Goal: Task Accomplishment & Management: Manage account settings

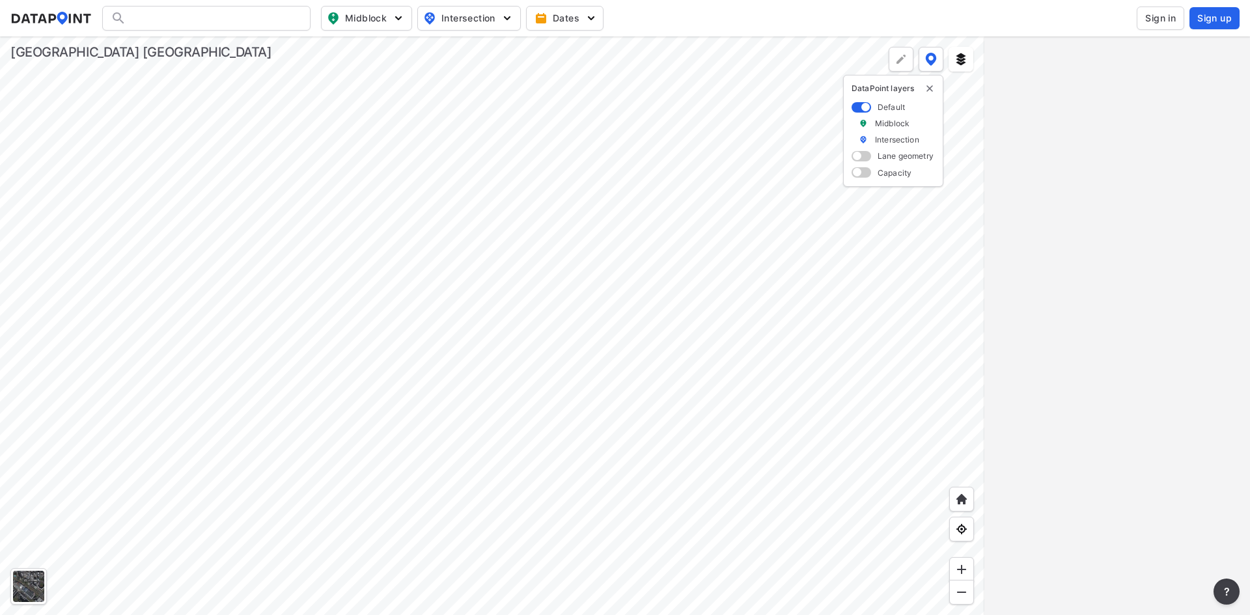
click at [194, 24] on div at bounding box center [206, 18] width 208 height 25
click at [193, 14] on div at bounding box center [206, 18] width 208 height 25
click at [189, 18] on input "Search" at bounding box center [214, 18] width 176 height 21
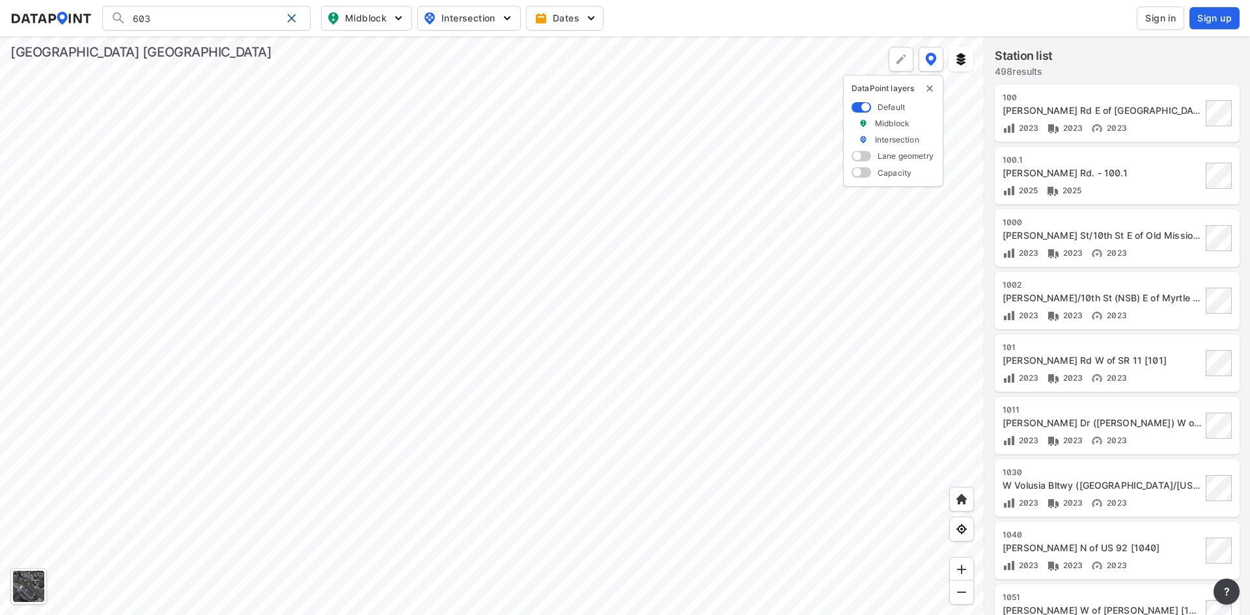
type input "603"
click at [210, 14] on input "603" at bounding box center [203, 18] width 155 height 21
click at [1163, 17] on span "Sign in" at bounding box center [1160, 18] width 31 height 13
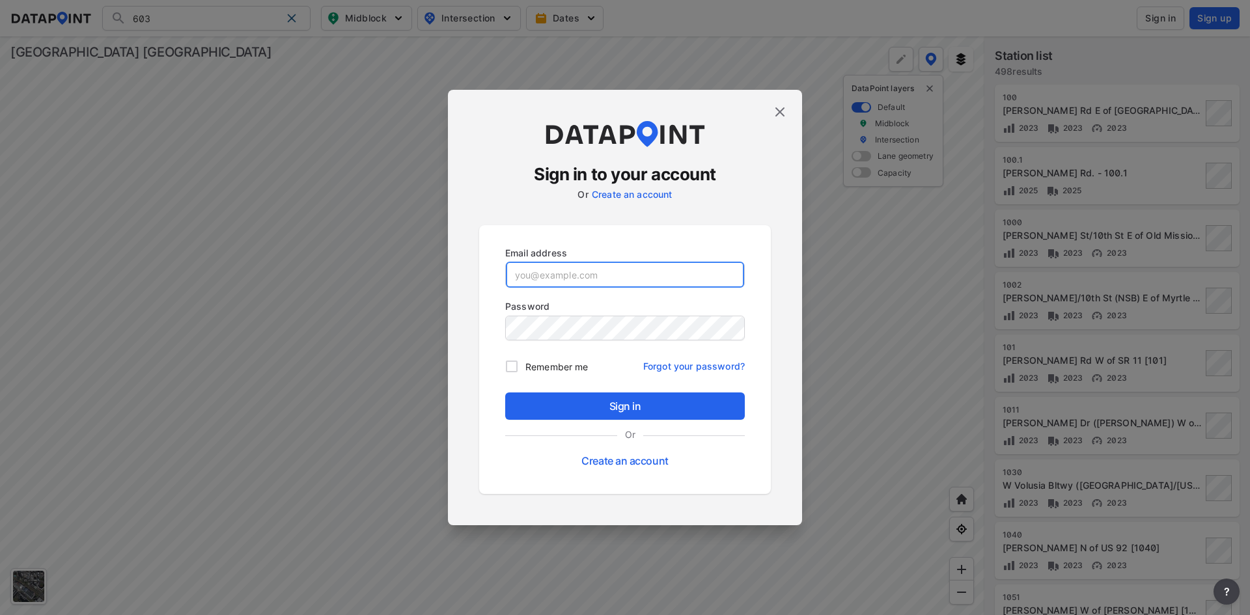
type input "adm_volusia_county@data-point.io"
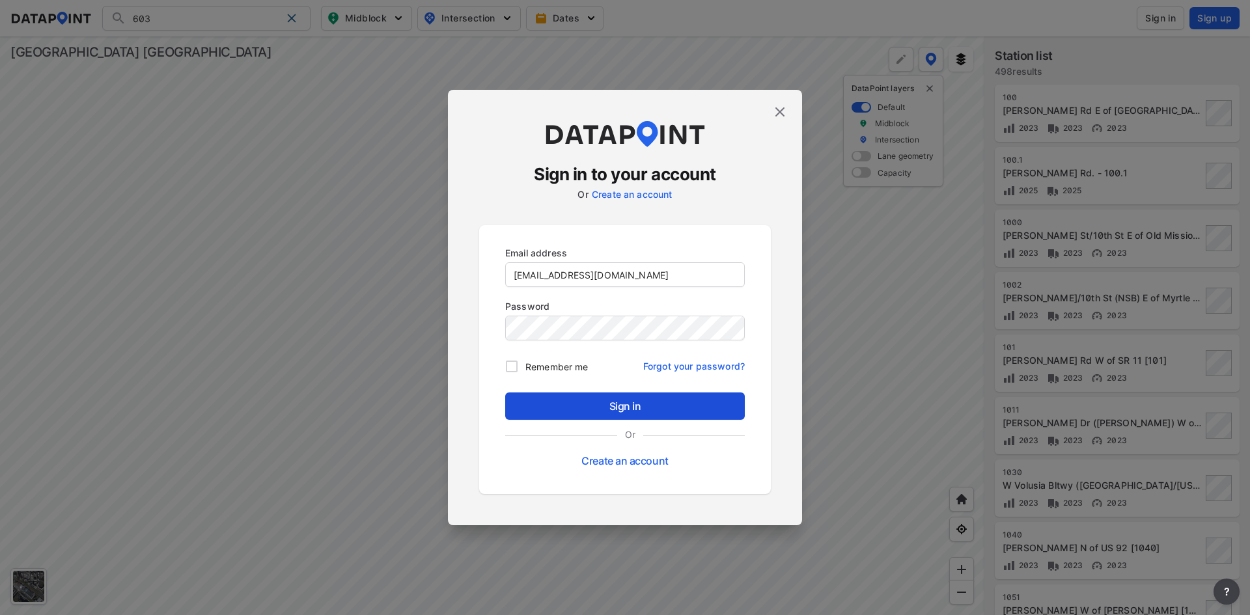
click at [596, 417] on button "Sign in" at bounding box center [625, 405] width 240 height 27
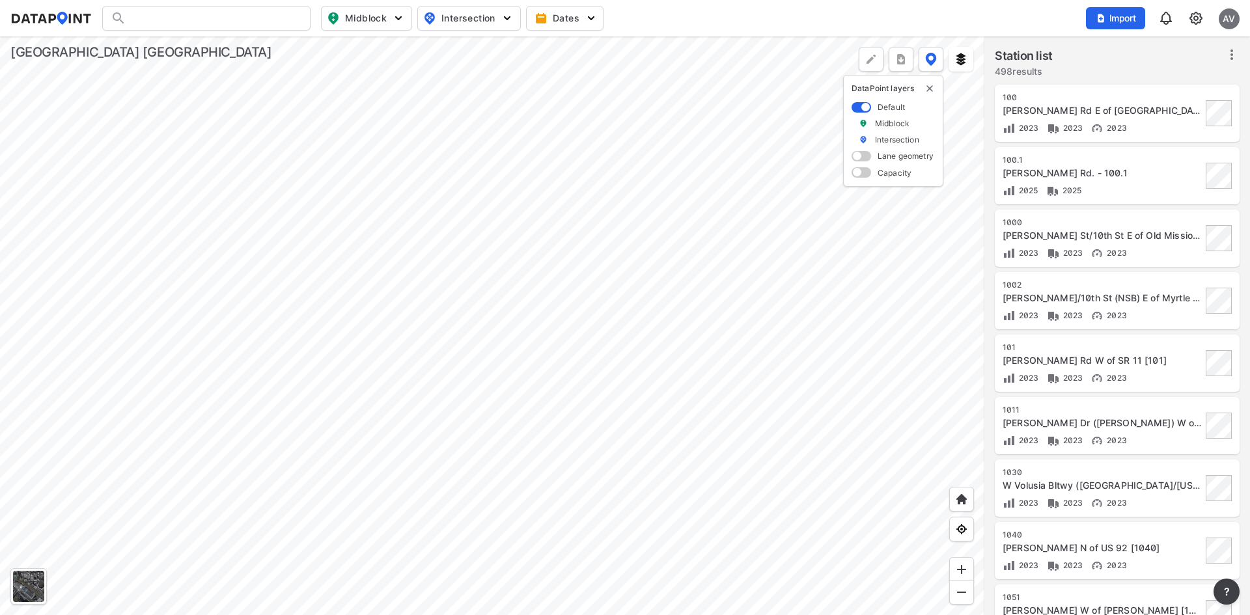
click at [1196, 20] on img at bounding box center [1196, 18] width 16 height 16
click at [1133, 93] on link "Station management" at bounding box center [1140, 96] width 112 height 13
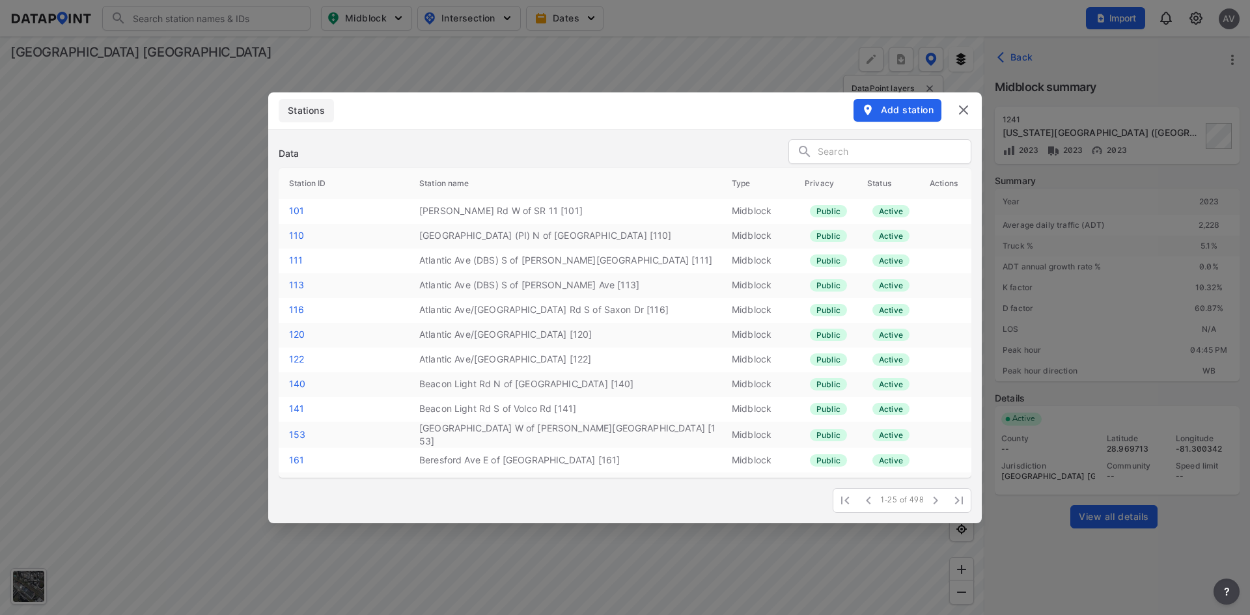
click at [909, 150] on input "text" at bounding box center [893, 153] width 153 height 20
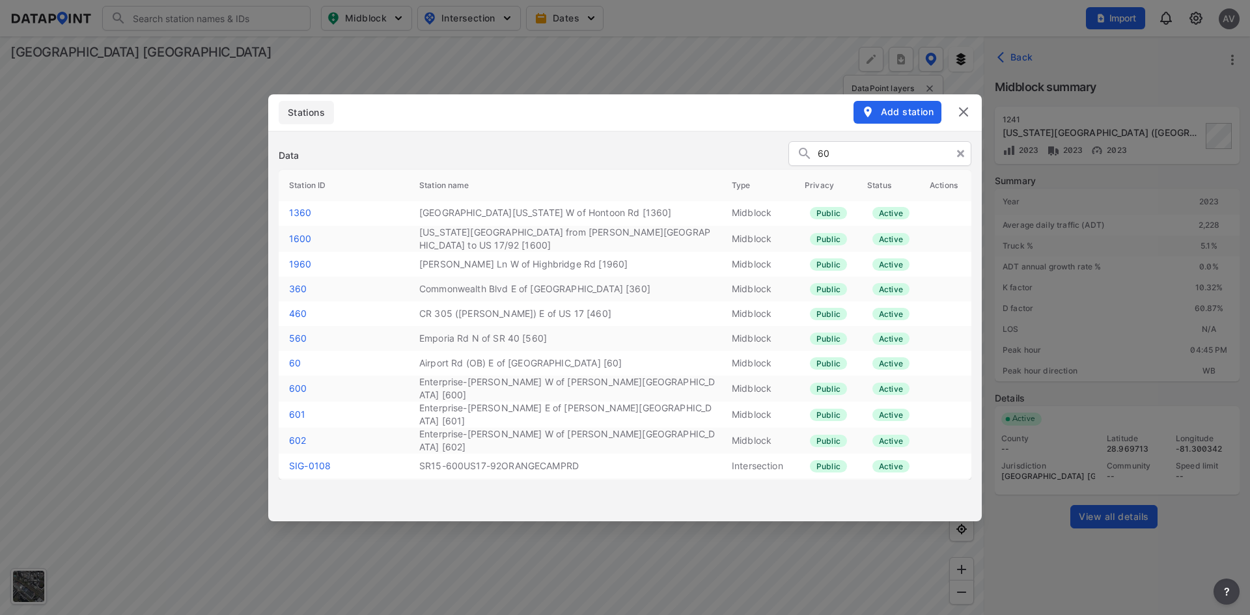
type input "60"
click at [387, 117] on header "Stations Add station" at bounding box center [624, 112] width 713 height 36
click at [963, 112] on img at bounding box center [963, 112] width 16 height 16
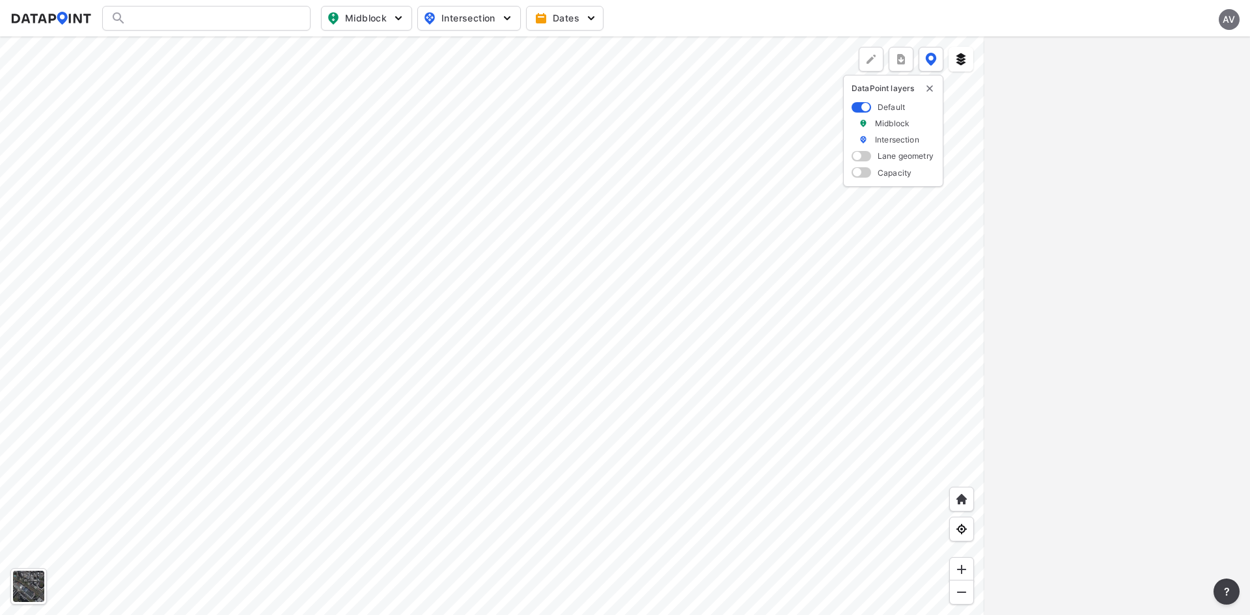
click at [1194, 17] on div "Midblock Intersection Dates AV" at bounding box center [624, 18] width 1229 height 25
click at [1225, 25] on div "AV" at bounding box center [1228, 19] width 21 height 21
click at [1249, 191] on div at bounding box center [1117, 325] width 266 height 579
click at [1196, 19] on img at bounding box center [1196, 18] width 16 height 16
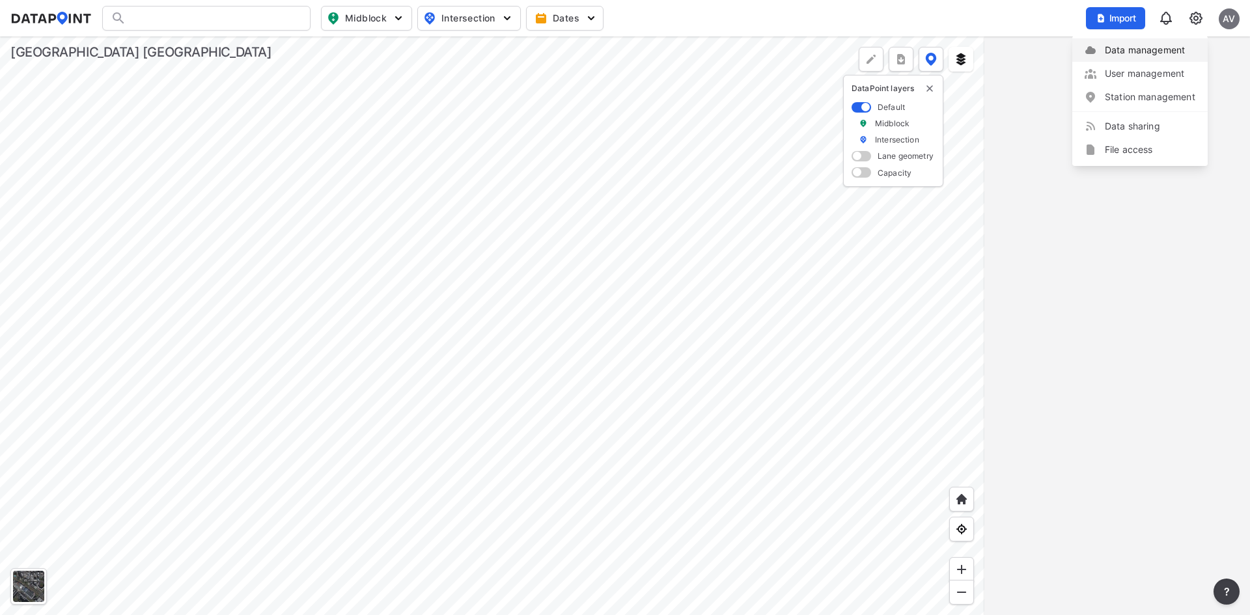
click at [1133, 46] on link "Data management" at bounding box center [1140, 50] width 112 height 13
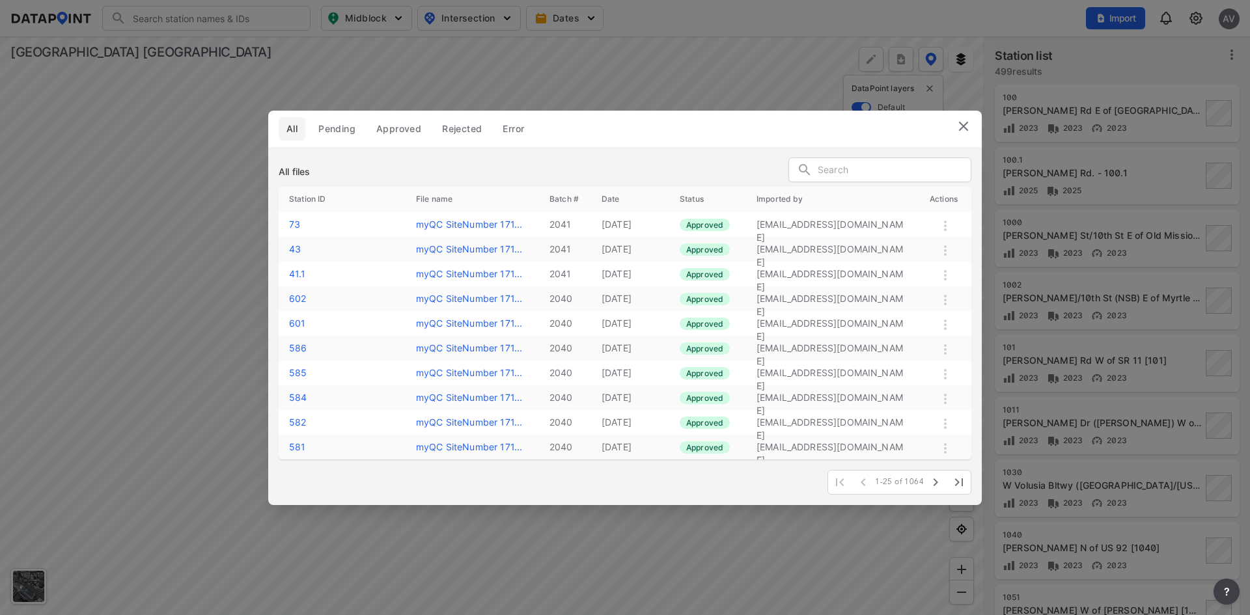
click at [397, 128] on span "Approved" at bounding box center [398, 128] width 45 height 13
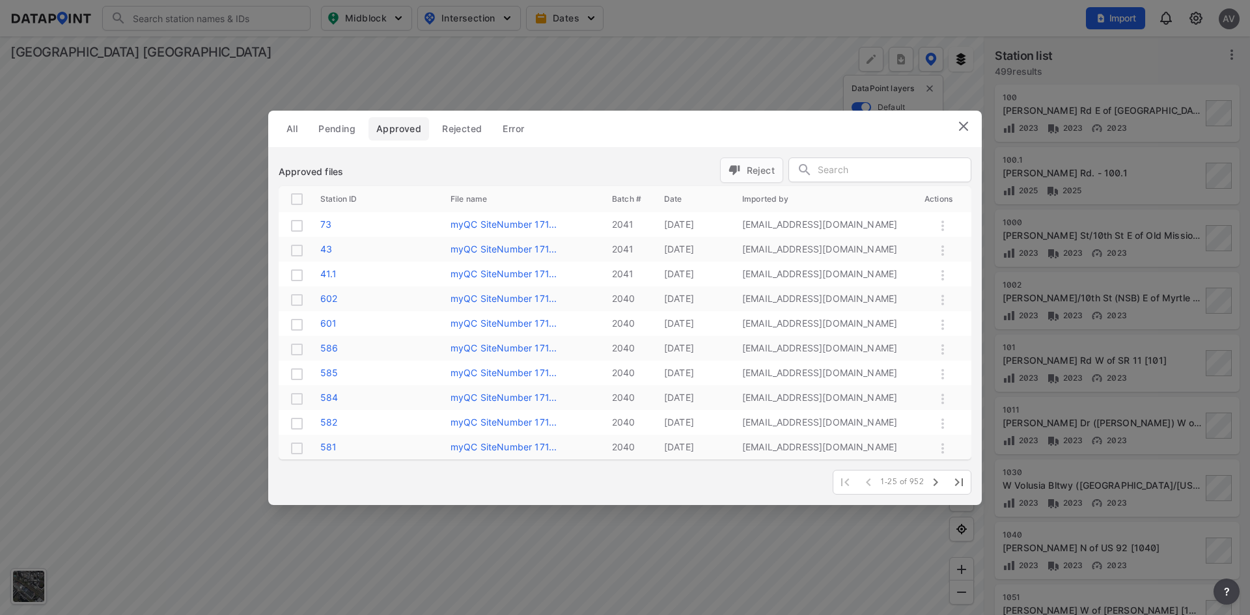
click at [835, 159] on div at bounding box center [880, 170] width 183 height 25
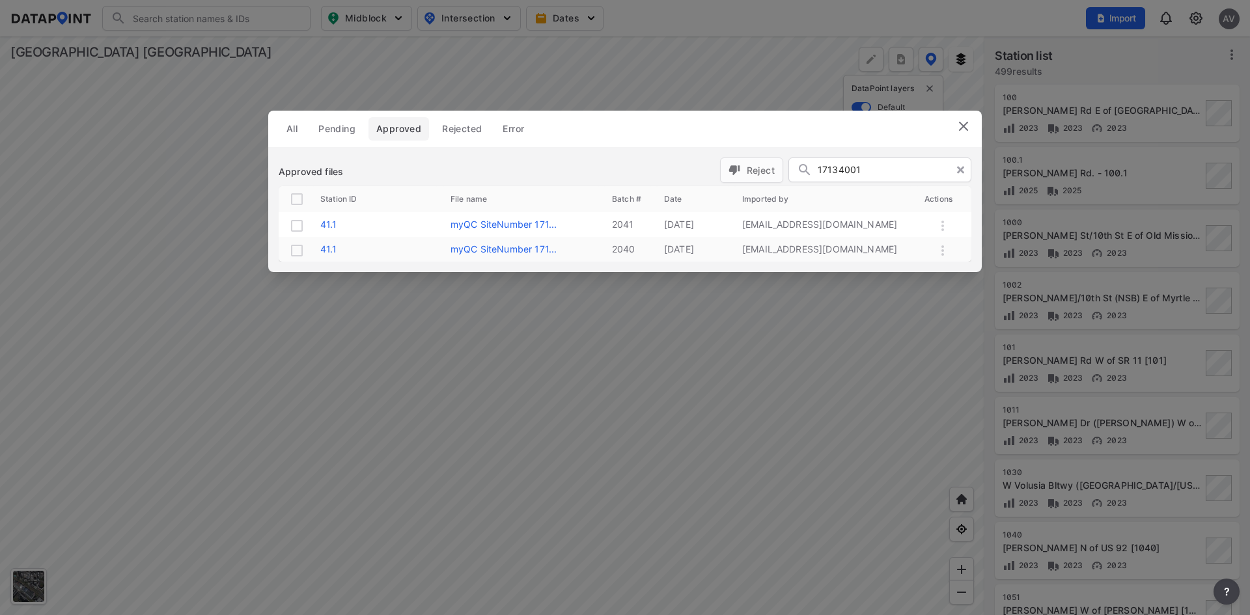
type input "17134001"
click at [295, 200] on input "checkbox" at bounding box center [297, 199] width 16 height 16
checkbox input "true"
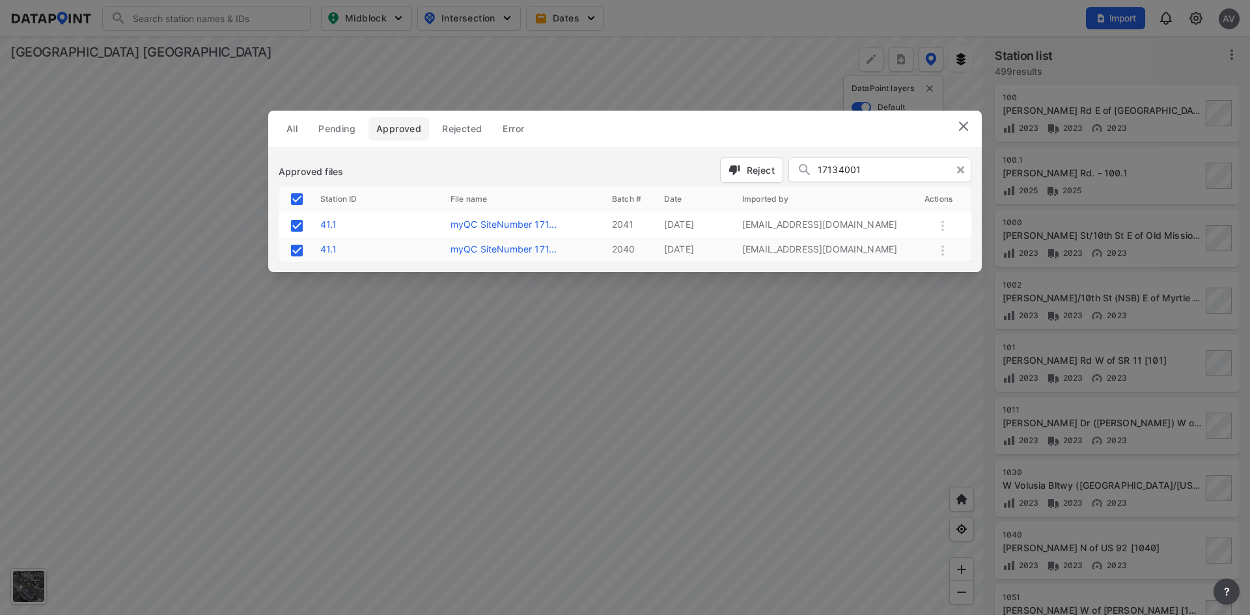
click at [762, 165] on span "Reject" at bounding box center [751, 170] width 46 height 14
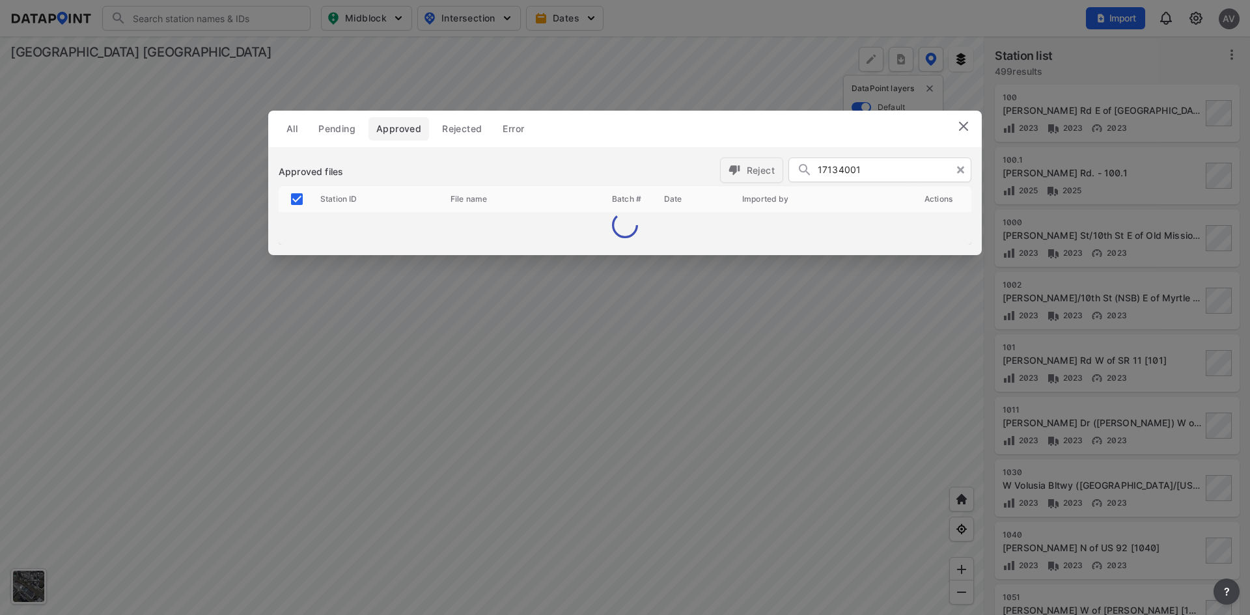
checkbox input "false"
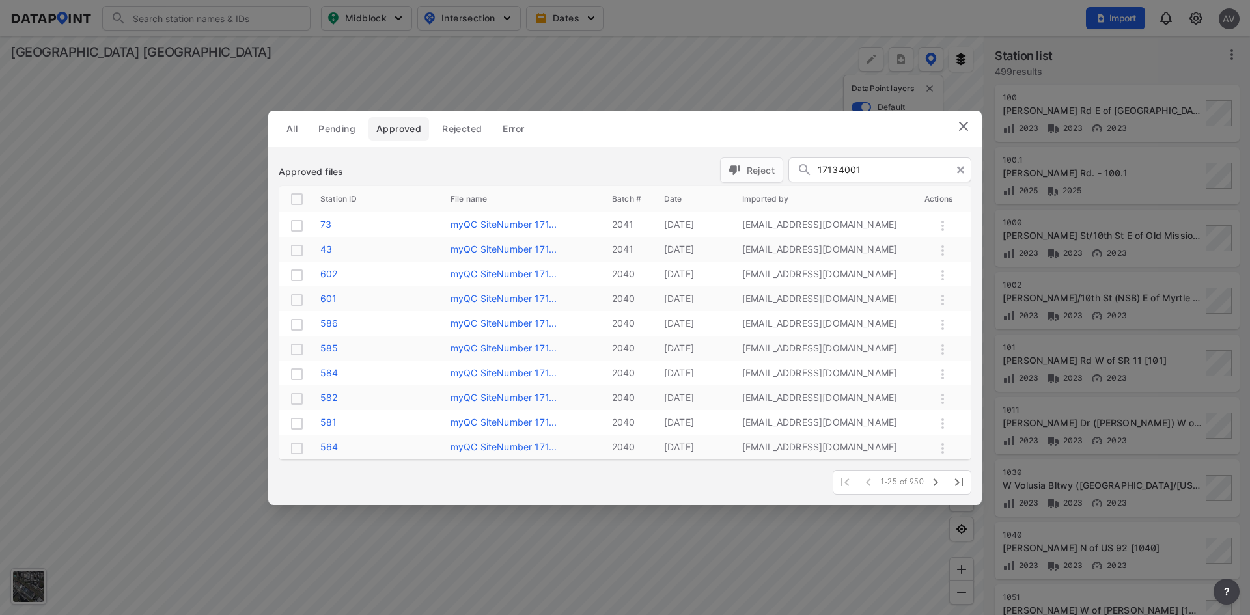
click at [872, 166] on input "17134001" at bounding box center [890, 171] width 146 height 20
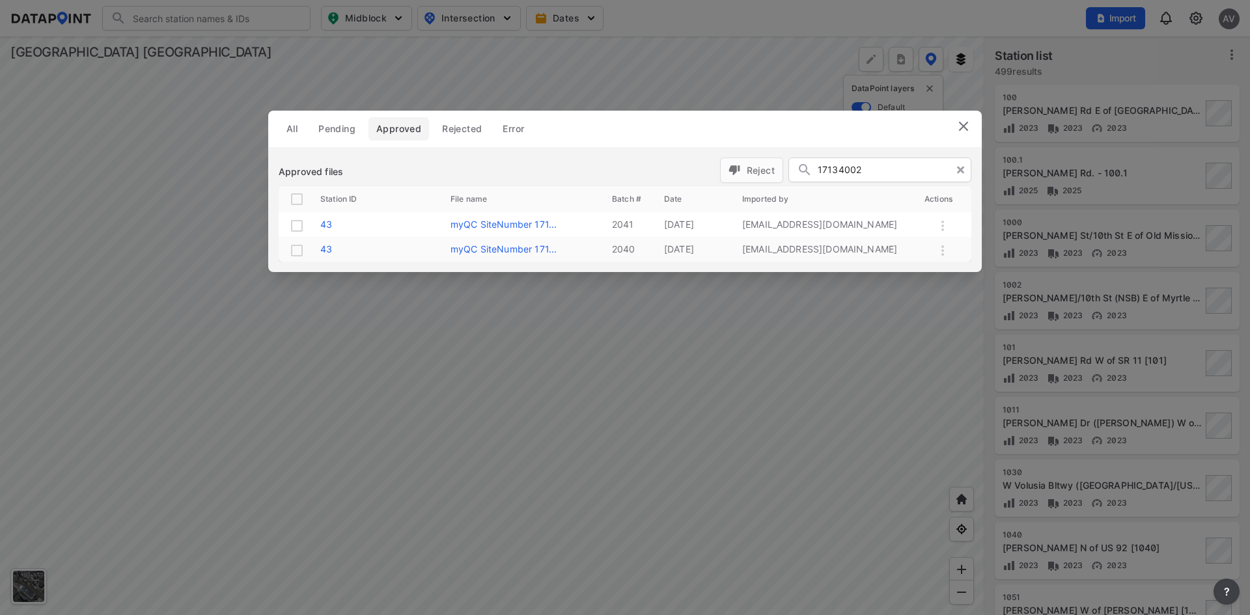
type input "17134002"
click at [299, 195] on input "checkbox" at bounding box center [297, 199] width 16 height 16
checkbox input "true"
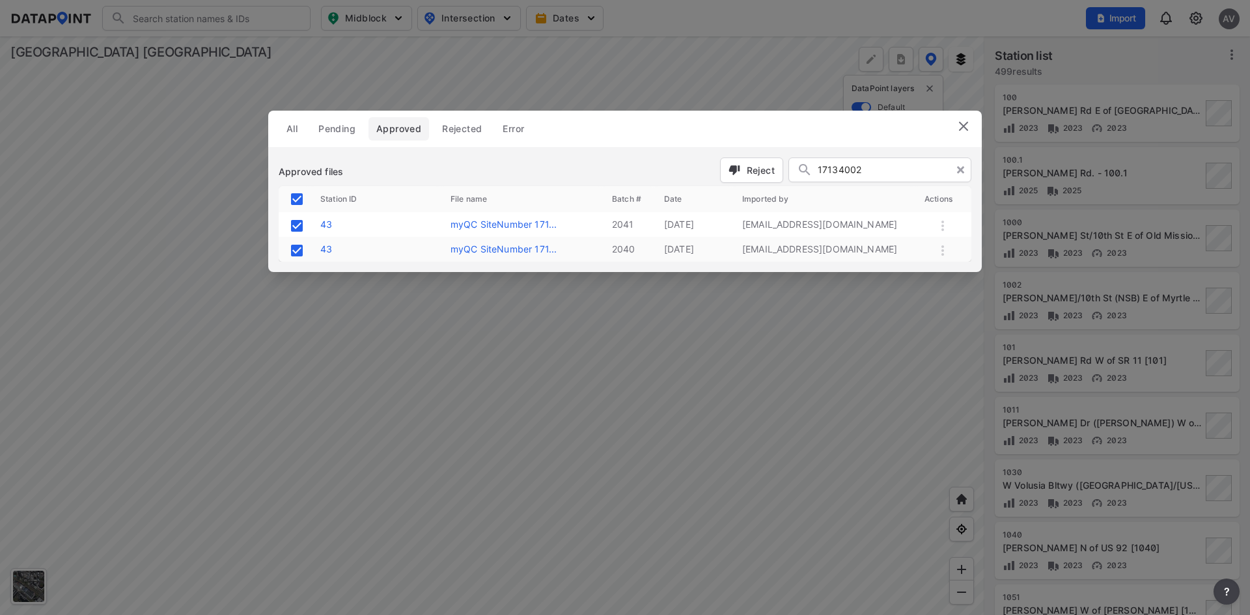
click at [748, 172] on span "Reject" at bounding box center [751, 170] width 46 height 14
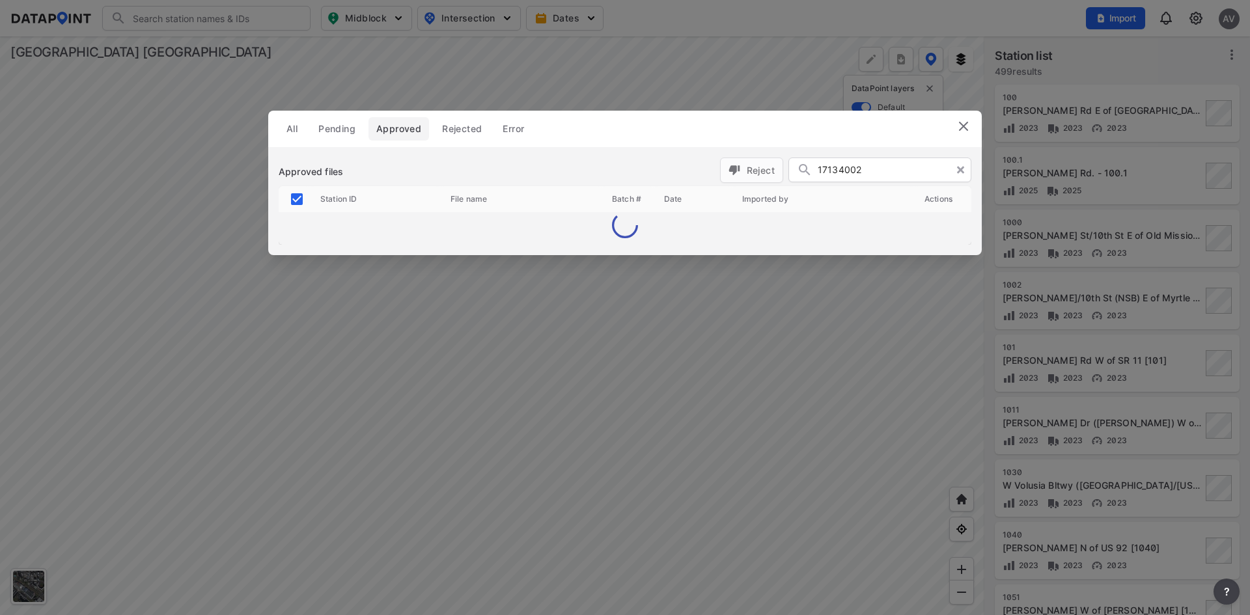
checkbox input "false"
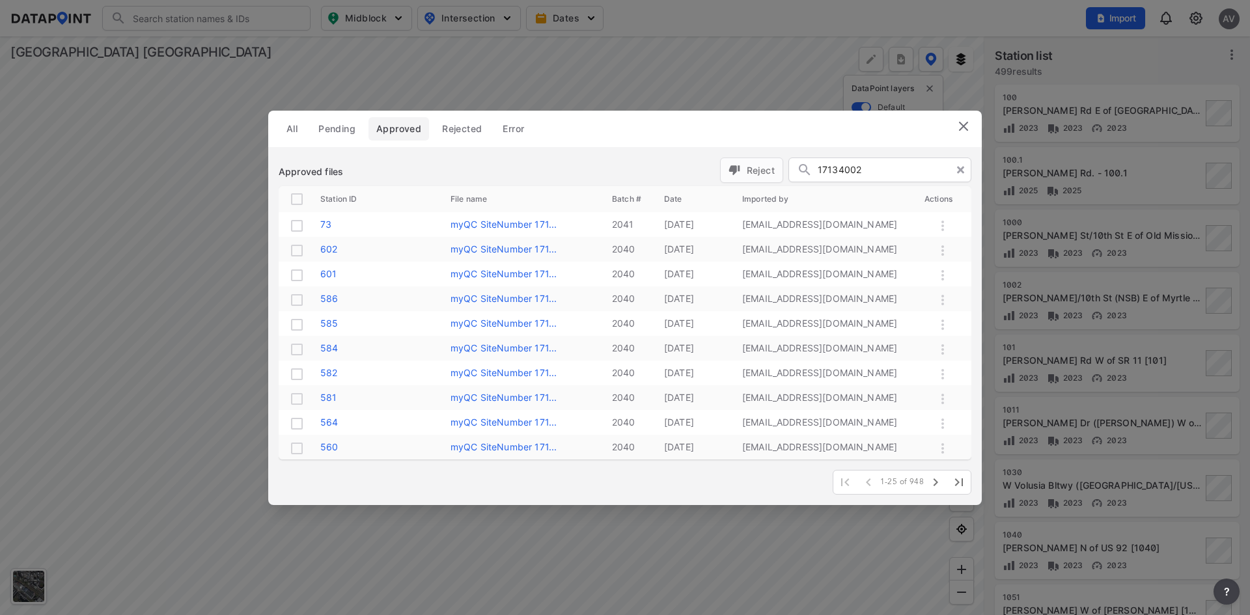
click at [882, 169] on input "17134002" at bounding box center [890, 171] width 146 height 20
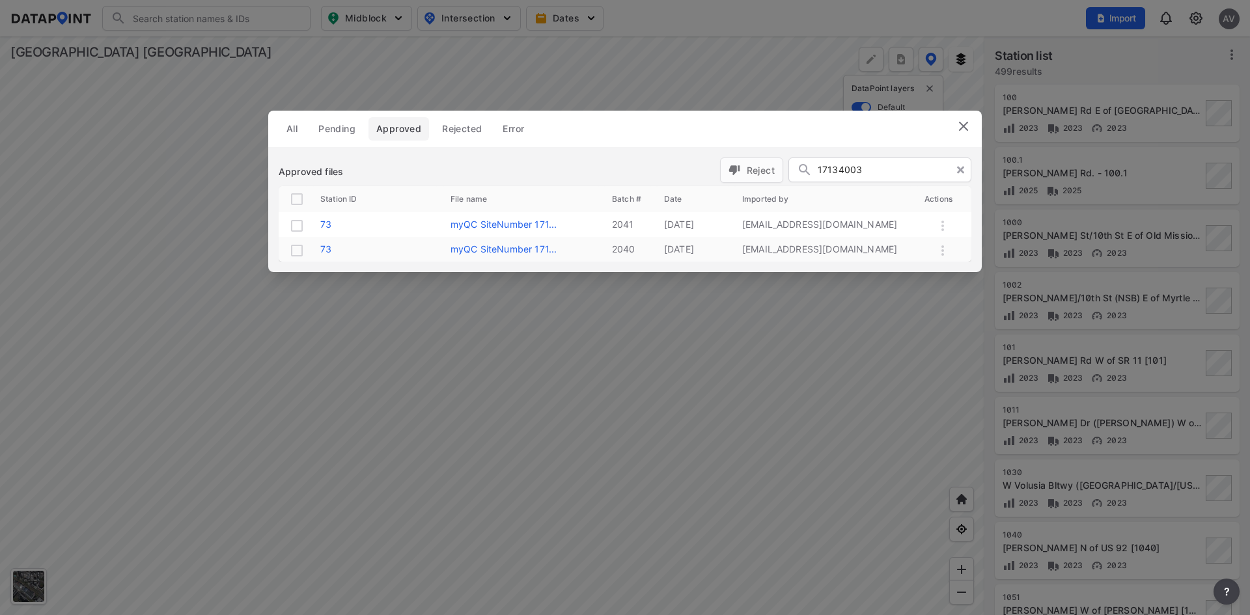
type input "17134003"
click at [297, 199] on input "checkbox" at bounding box center [297, 199] width 16 height 16
checkbox input "true"
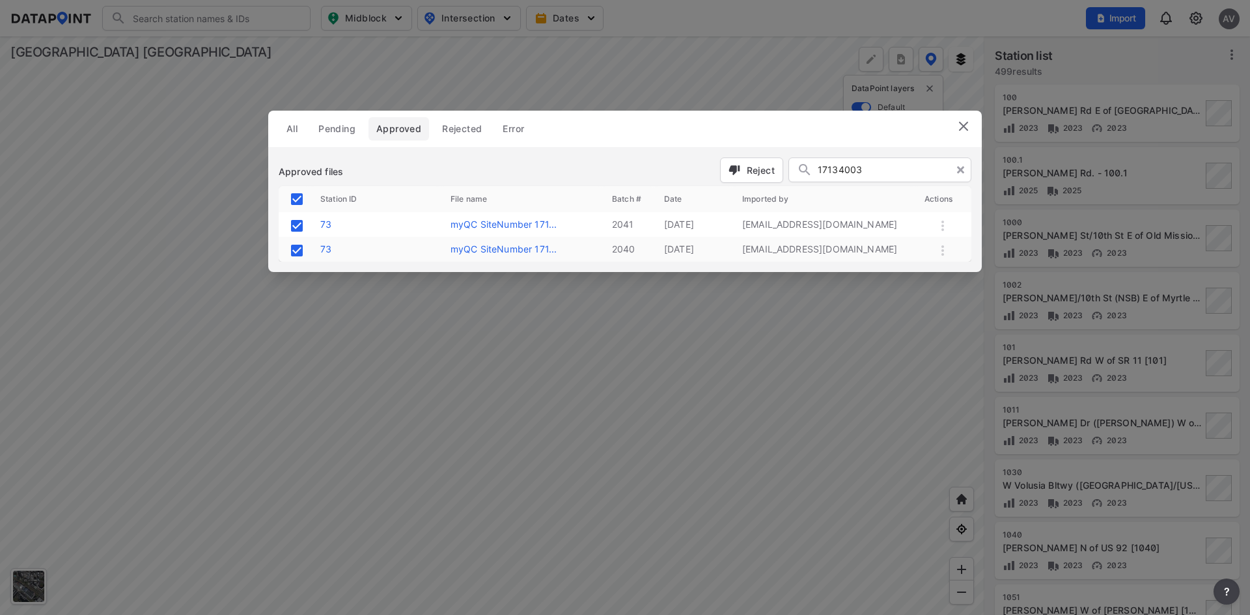
click at [744, 169] on span "Reject" at bounding box center [751, 170] width 46 height 14
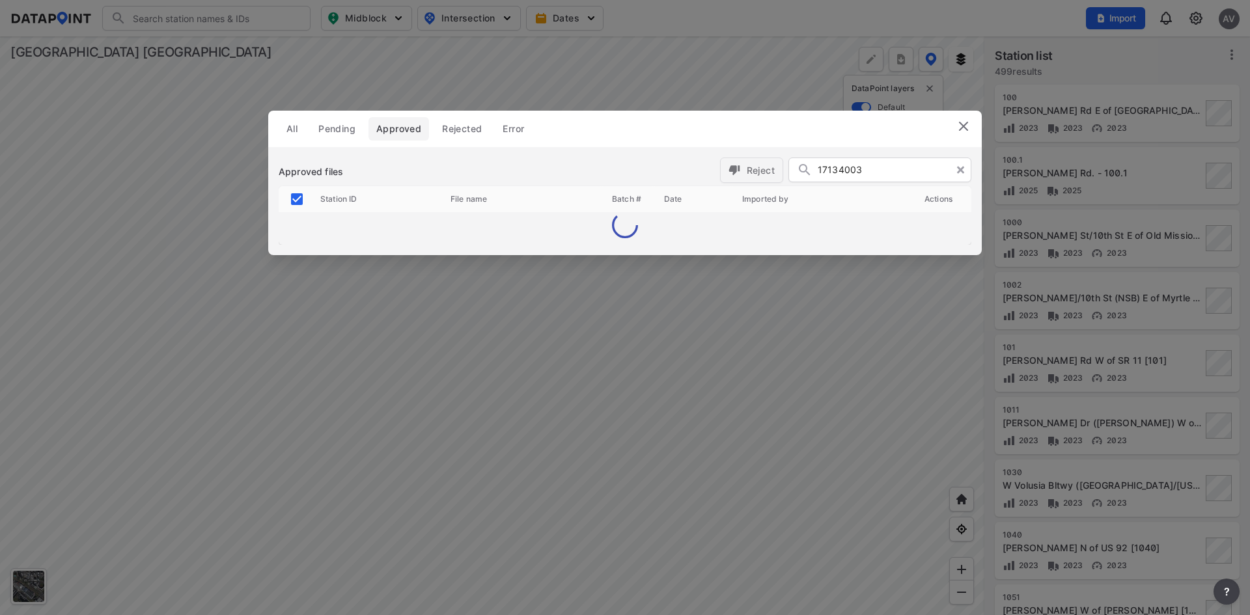
checkbox input "false"
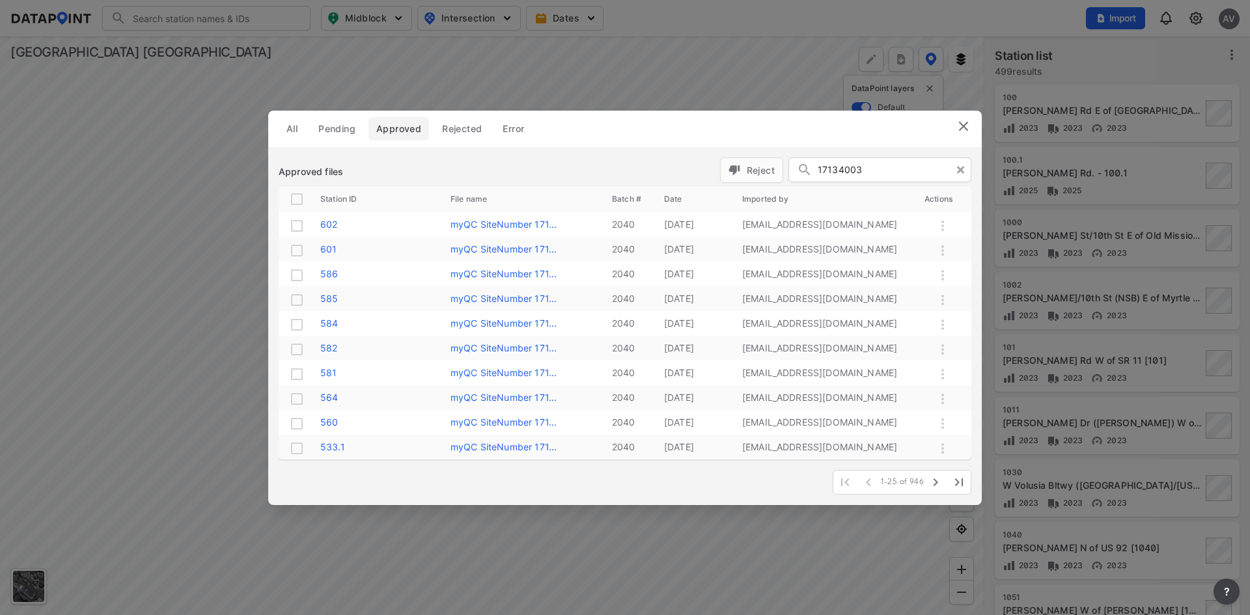
click at [961, 125] on img at bounding box center [963, 126] width 16 height 16
